Goal: Information Seeking & Learning: Learn about a topic

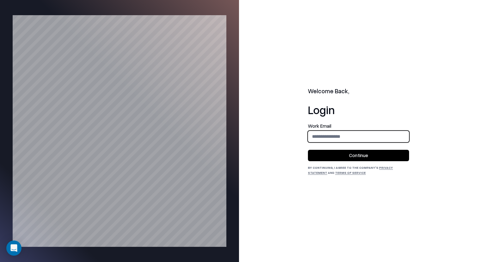
click at [384, 134] on input "email" at bounding box center [358, 137] width 101 height 12
click at [343, 143] on form "Work Email Continue" at bounding box center [358, 143] width 101 height 38
click at [344, 137] on input "email" at bounding box center [358, 137] width 101 height 12
type input "**********"
click at [352, 155] on button "Continue" at bounding box center [358, 155] width 101 height 11
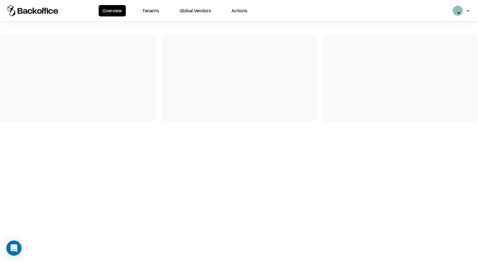
click at [147, 9] on button "Tenants" at bounding box center [150, 10] width 25 height 11
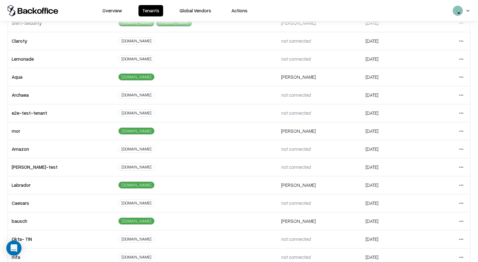
scroll to position [122, 0]
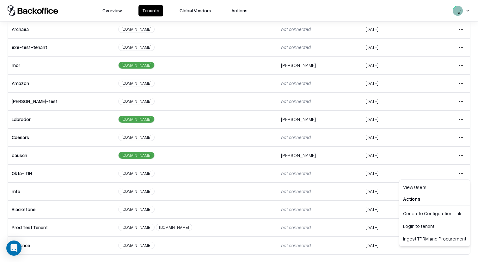
click at [460, 160] on html "Overview Tenants Global Vendors Actions Tenants Add Tenant Tenant name Domain A…" at bounding box center [239, 131] width 478 height 262
click at [462, 157] on html "Overview Tenants Global Vendors Actions Tenants Add Tenant Tenant name Domain A…" at bounding box center [239, 131] width 478 height 262
click at [462, 156] on html "Overview Tenants Global Vendors Actions Tenants Add Tenant Tenant name Domain A…" at bounding box center [239, 131] width 478 height 262
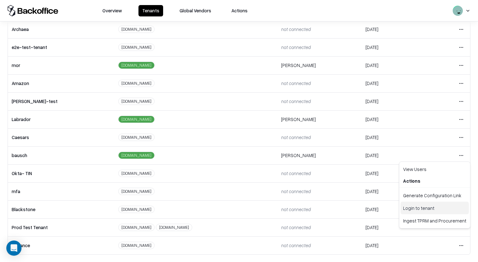
click at [417, 209] on div "Login to tenant" at bounding box center [434, 208] width 68 height 13
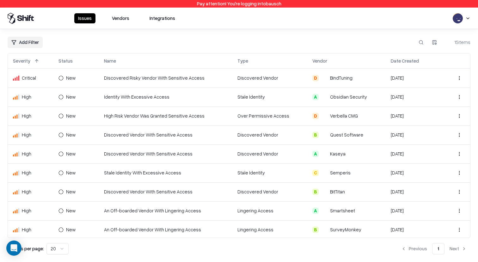
click at [112, 18] on button "Vendors" at bounding box center [120, 18] width 25 height 10
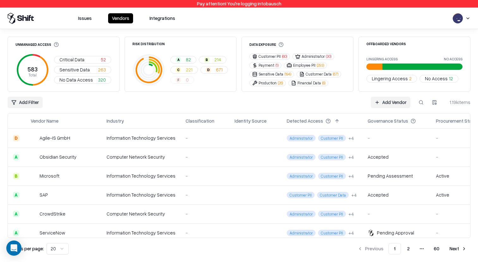
scroll to position [270, 0]
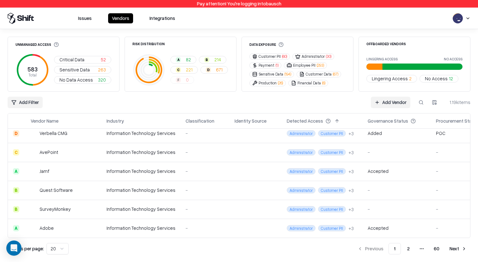
click at [454, 247] on button "Next" at bounding box center [458, 248] width 25 height 11
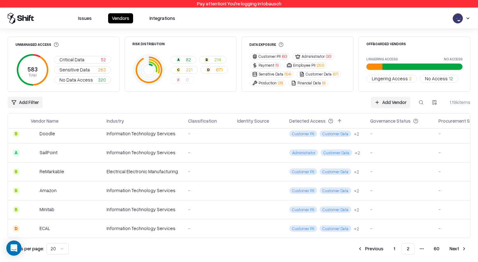
scroll to position [270, 0]
click at [455, 254] on button "Next" at bounding box center [458, 248] width 25 height 11
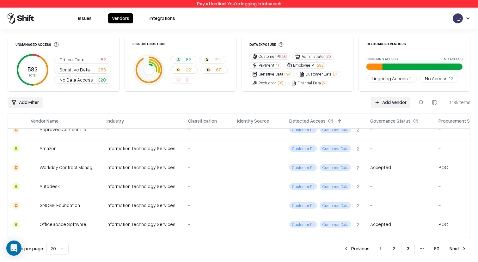
scroll to position [270, 0]
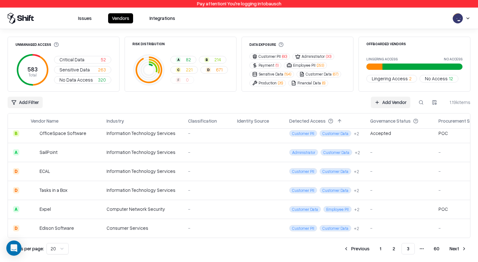
click at [378, 251] on button "1" at bounding box center [381, 248] width 12 height 11
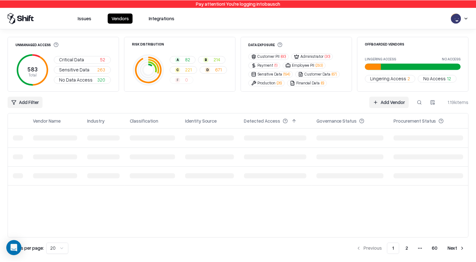
scroll to position [0, 0]
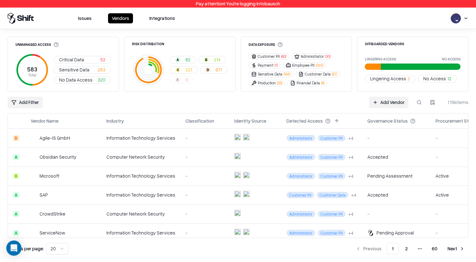
click at [179, 67] on button "C 221" at bounding box center [184, 70] width 28 height 8
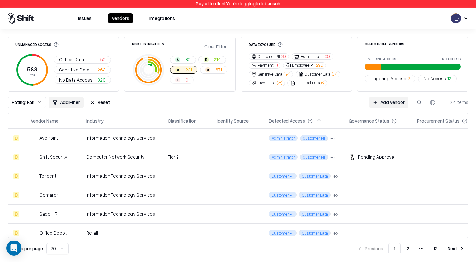
click at [90, 101] on button "Reset" at bounding box center [100, 102] width 28 height 11
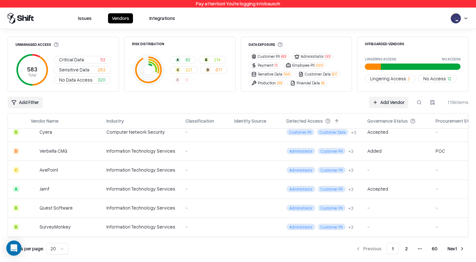
scroll to position [270, 0]
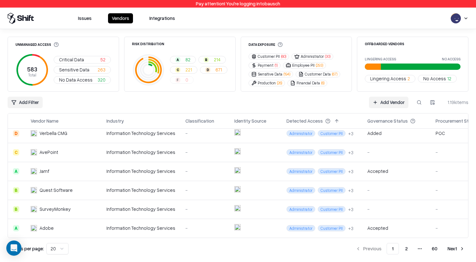
click at [409, 245] on button "2" at bounding box center [406, 248] width 13 height 11
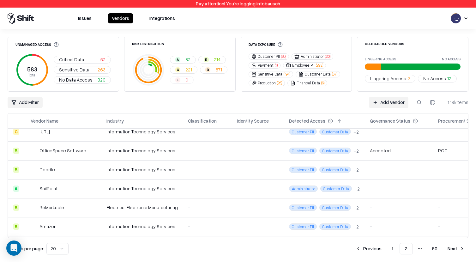
scroll to position [270, 0]
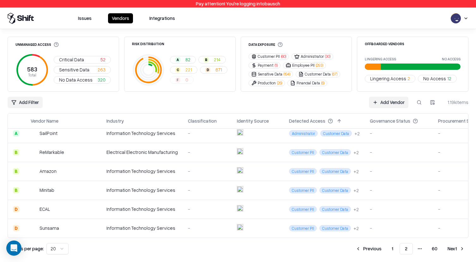
click at [467, 252] on button "Next" at bounding box center [456, 248] width 25 height 11
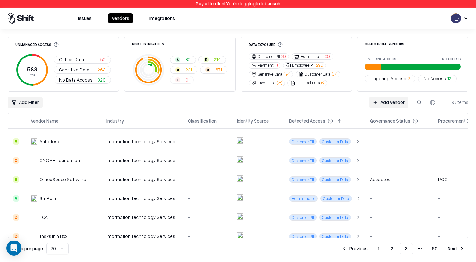
scroll to position [270, 0]
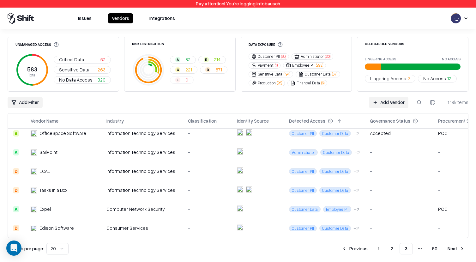
click at [457, 254] on button "Next" at bounding box center [456, 248] width 25 height 11
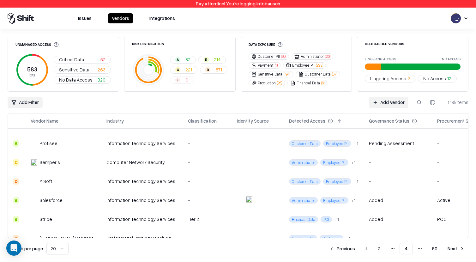
scroll to position [270, 0]
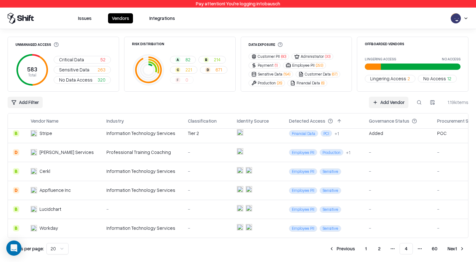
click at [459, 248] on button "Next" at bounding box center [456, 248] width 25 height 11
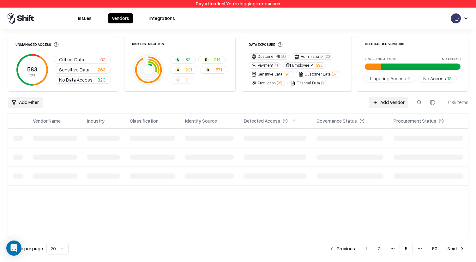
scroll to position [0, 0]
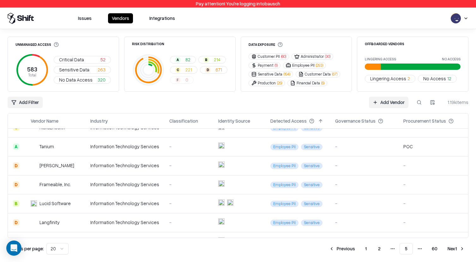
scroll to position [270, 0]
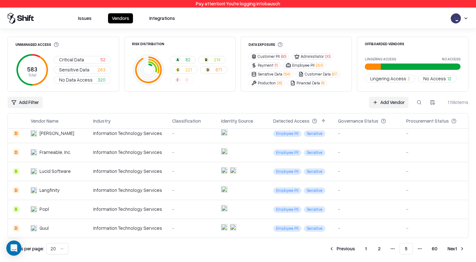
click at [381, 250] on button "2" at bounding box center [379, 248] width 13 height 11
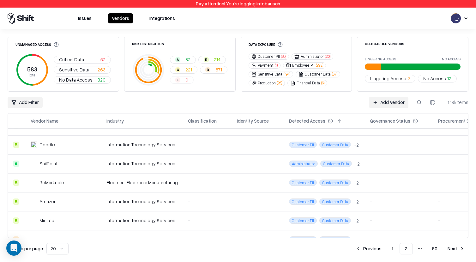
scroll to position [270, 0]
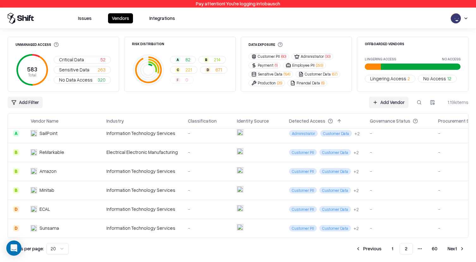
click at [396, 248] on button "1" at bounding box center [393, 248] width 12 height 11
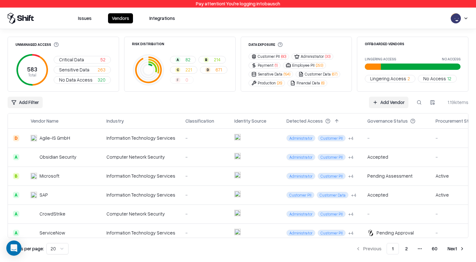
scroll to position [270, 0]
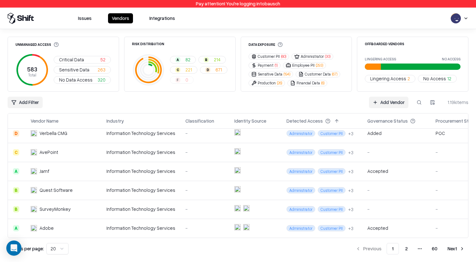
click at [131, 120] on button at bounding box center [130, 121] width 8 height 8
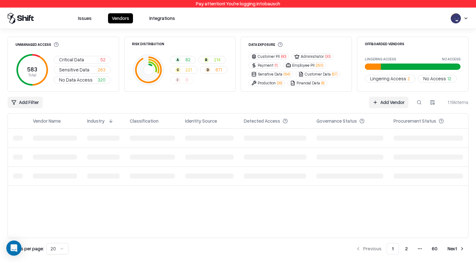
scroll to position [0, 0]
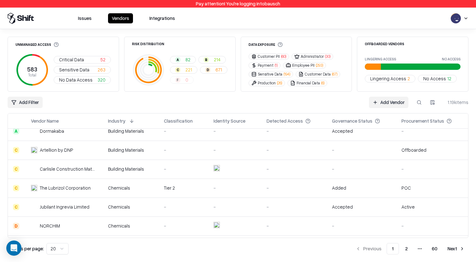
scroll to position [270, 0]
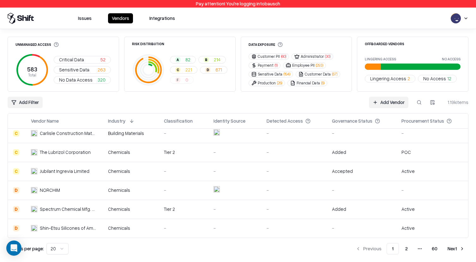
click at [457, 247] on button "Next" at bounding box center [456, 248] width 25 height 11
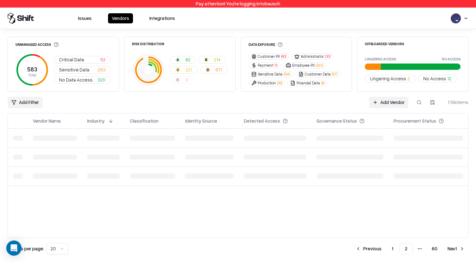
scroll to position [0, 0]
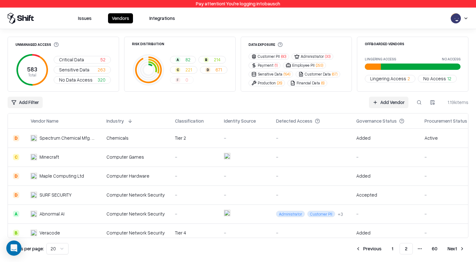
click at [394, 253] on button "1" at bounding box center [393, 248] width 12 height 11
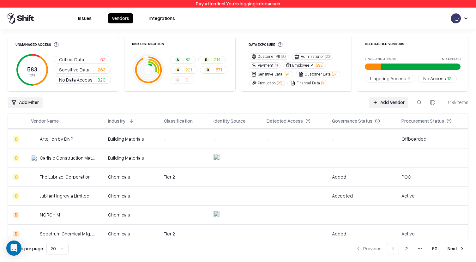
scroll to position [270, 0]
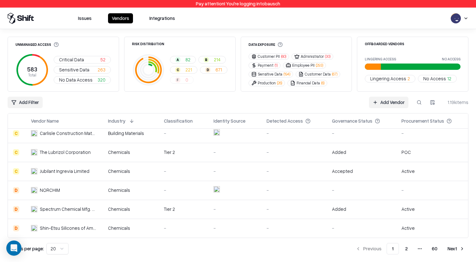
click at [456, 249] on button "Next" at bounding box center [456, 248] width 25 height 11
